Goal: Task Accomplishment & Management: Manage account settings

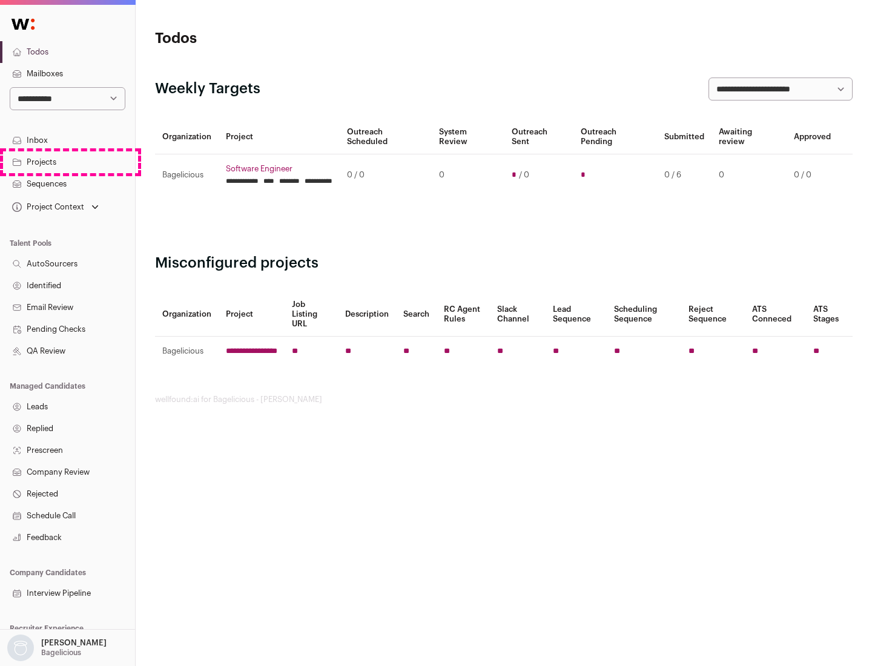
click at [67, 162] on link "Projects" at bounding box center [67, 162] width 135 height 22
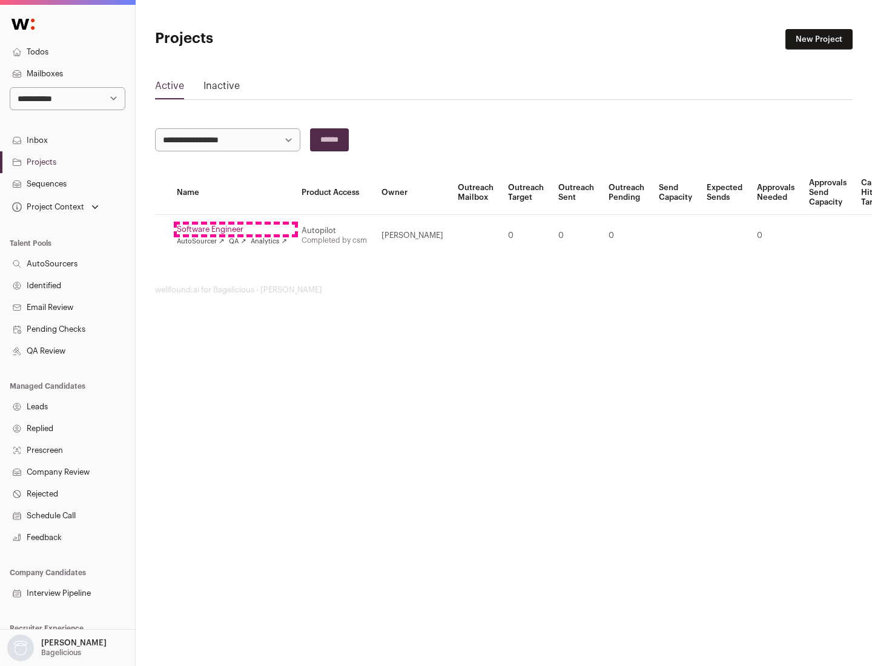
click at [235, 229] on link "Software Engineer" at bounding box center [232, 230] width 110 height 10
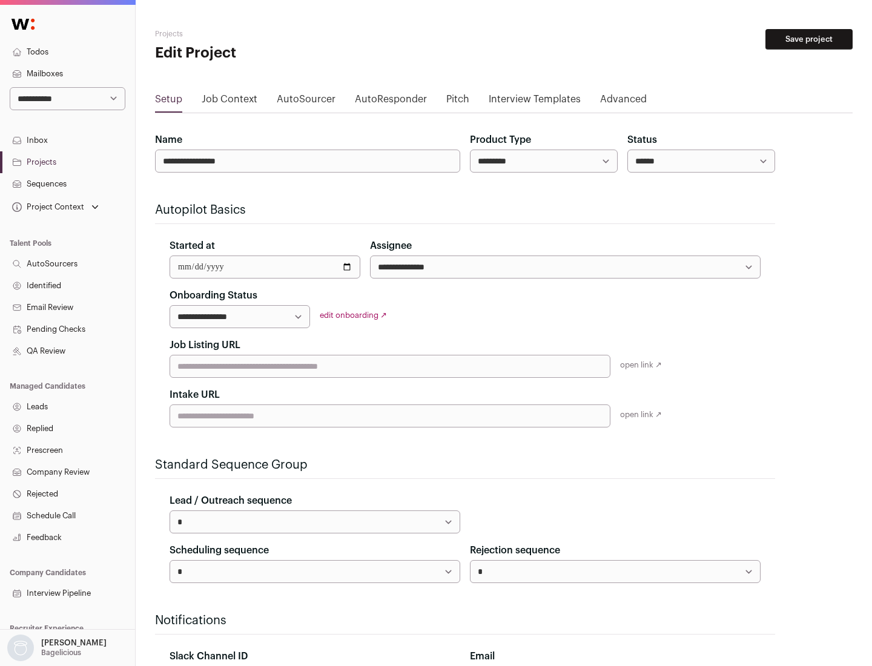
click at [809, 39] on button "Save project" at bounding box center [808, 39] width 87 height 21
